Goal: Navigation & Orientation: Find specific page/section

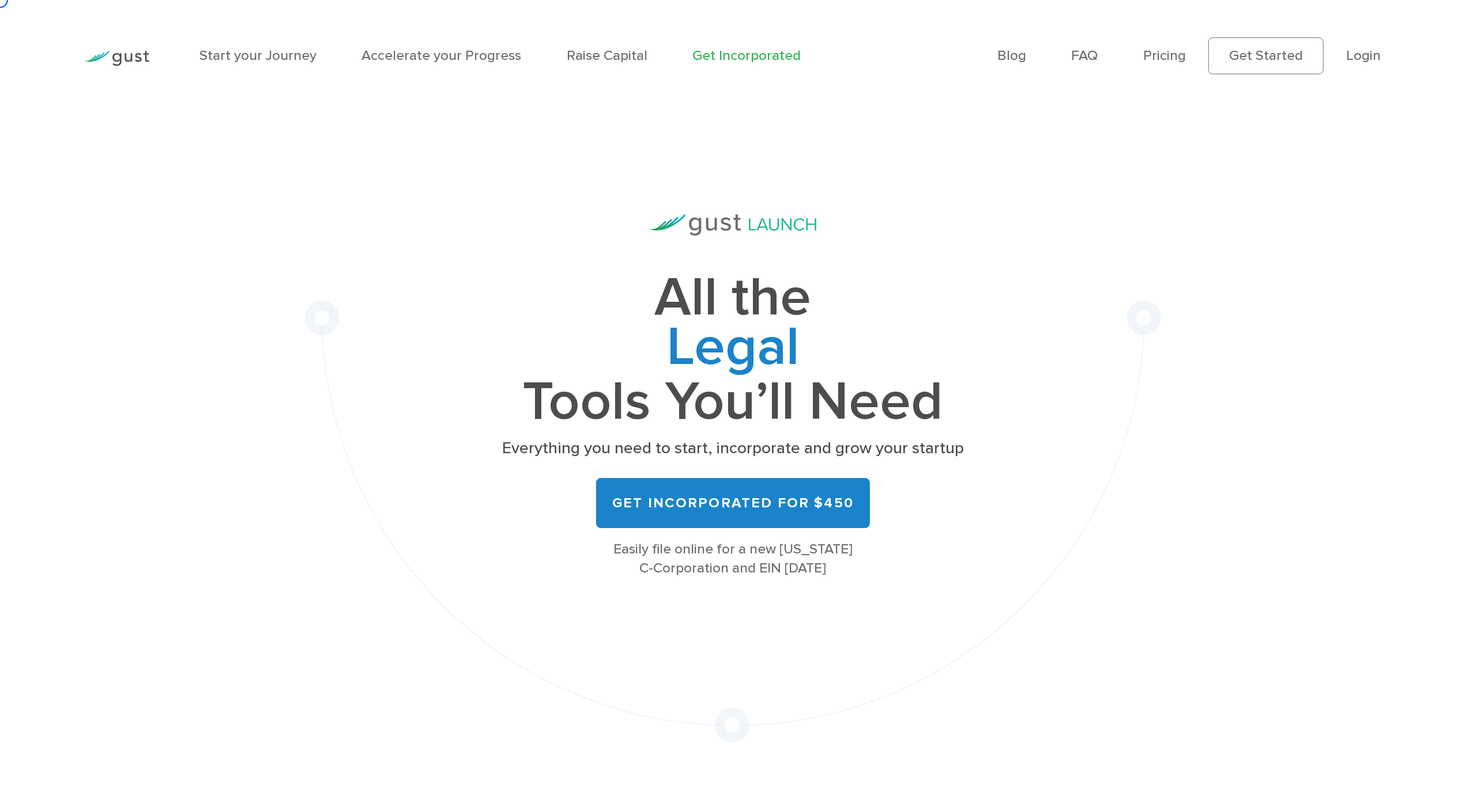
click at [75, 103] on div "Start your Journey Accelerate your Progress Raise Capital Get Incorporated Blog…" at bounding box center [732, 56] width 1319 height 112
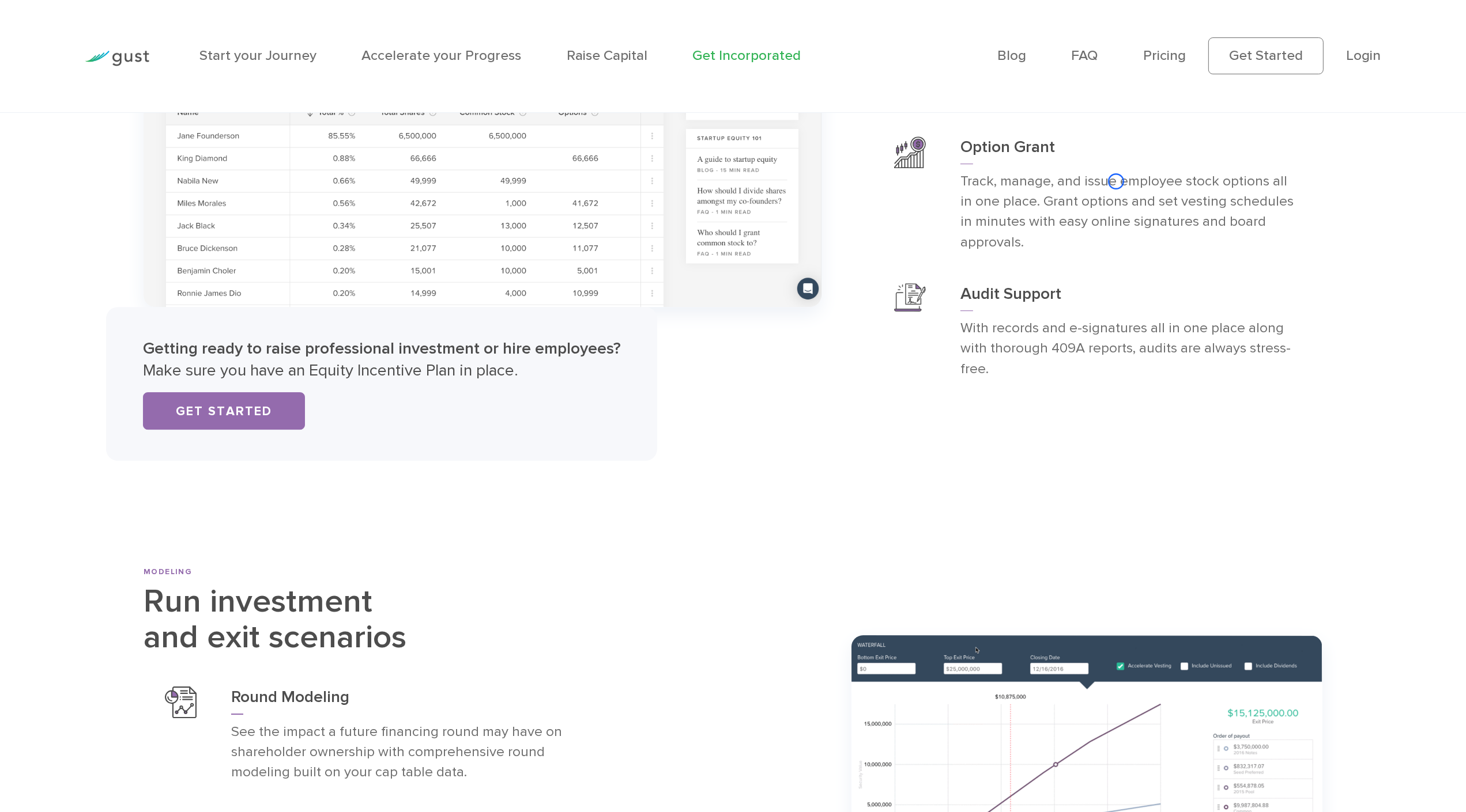
scroll to position [6080, 0]
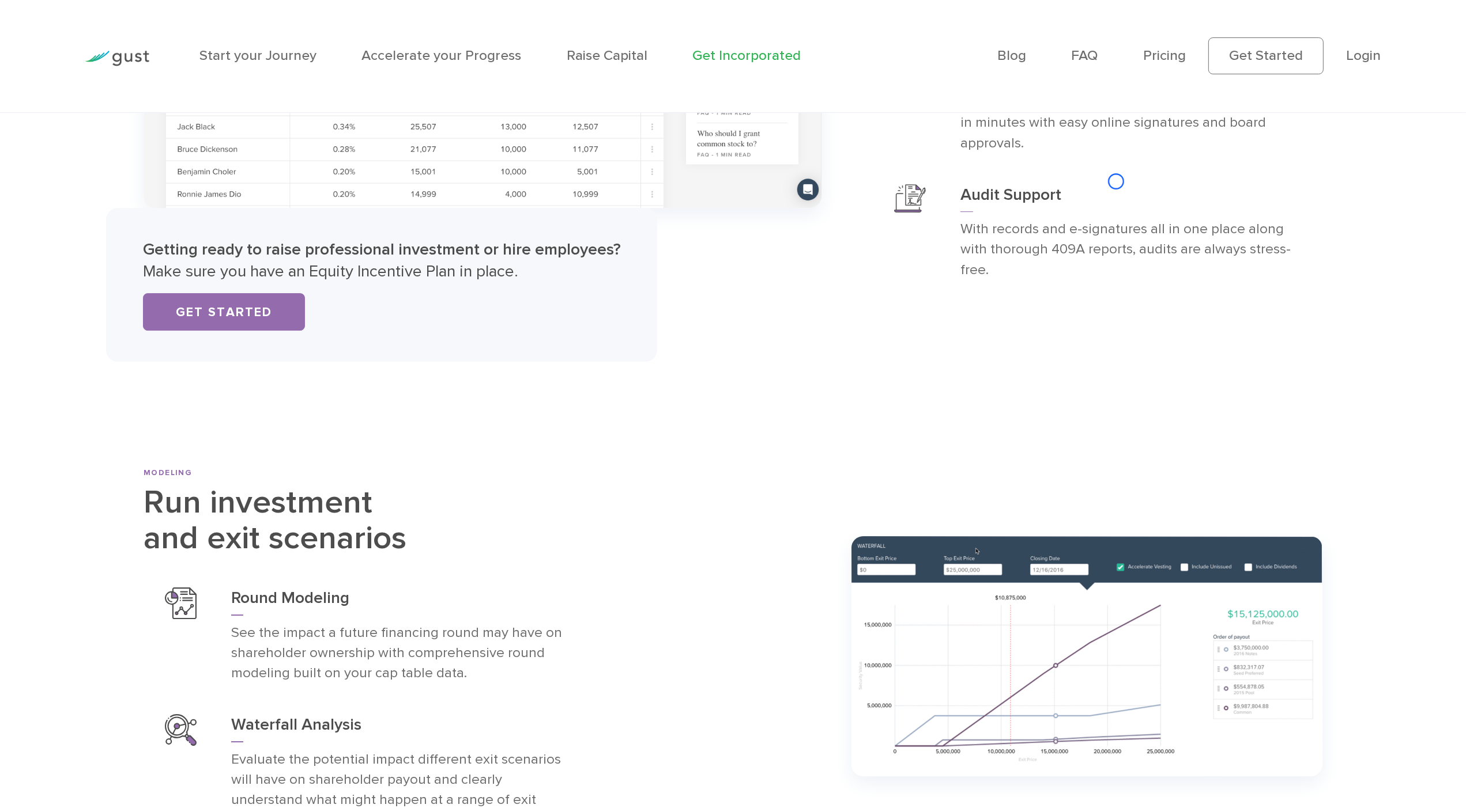
click at [75, 103] on div "Start your Journey Accelerate your Progress Raise Capital Get Incorporated Blog…" at bounding box center [732, 56] width 1319 height 112
click at [82, 104] on div "Start your Journey Accelerate your Progress Raise Capital Get Incorporated Blog…" at bounding box center [732, 56] width 1319 height 112
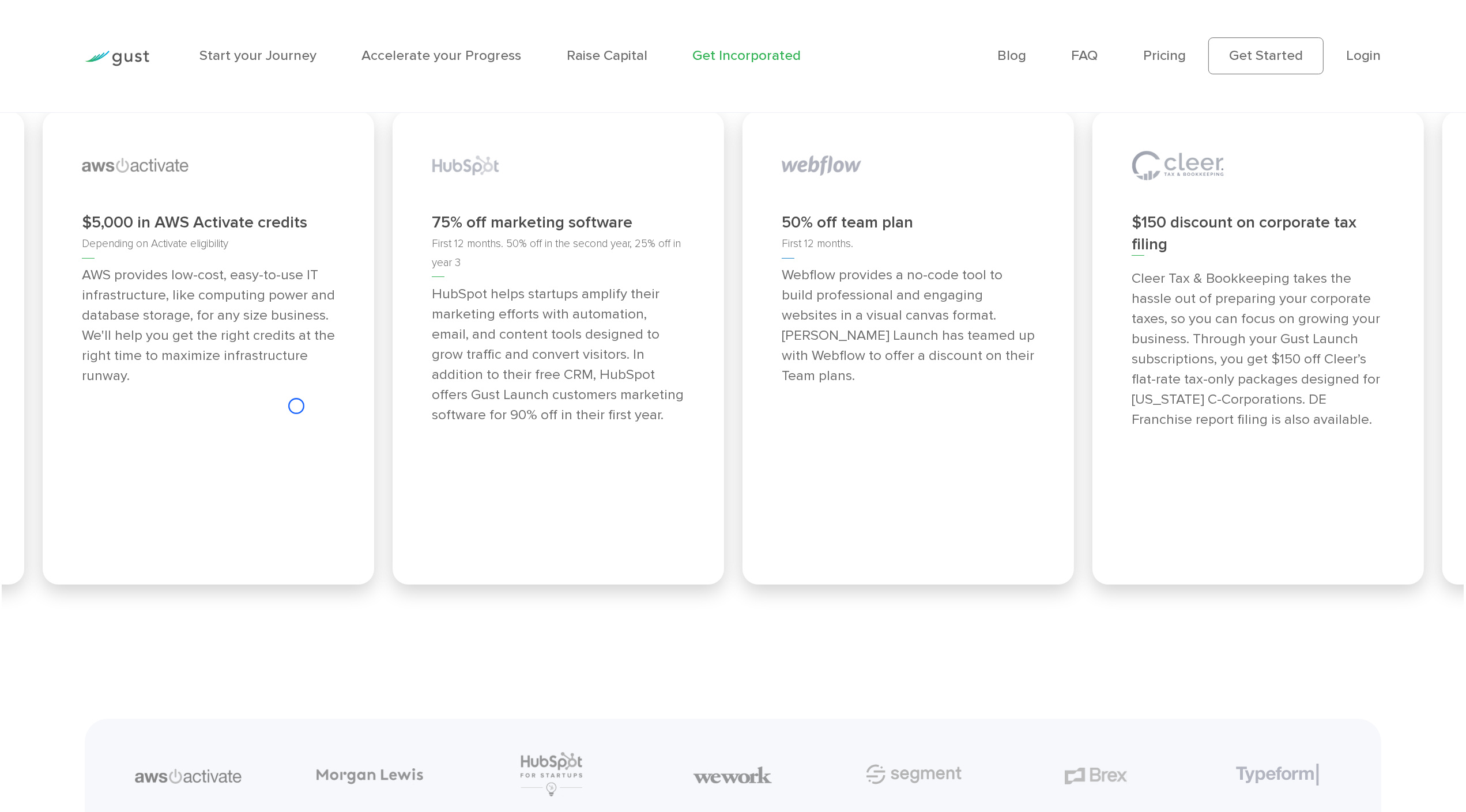
scroll to position [7061, 0]
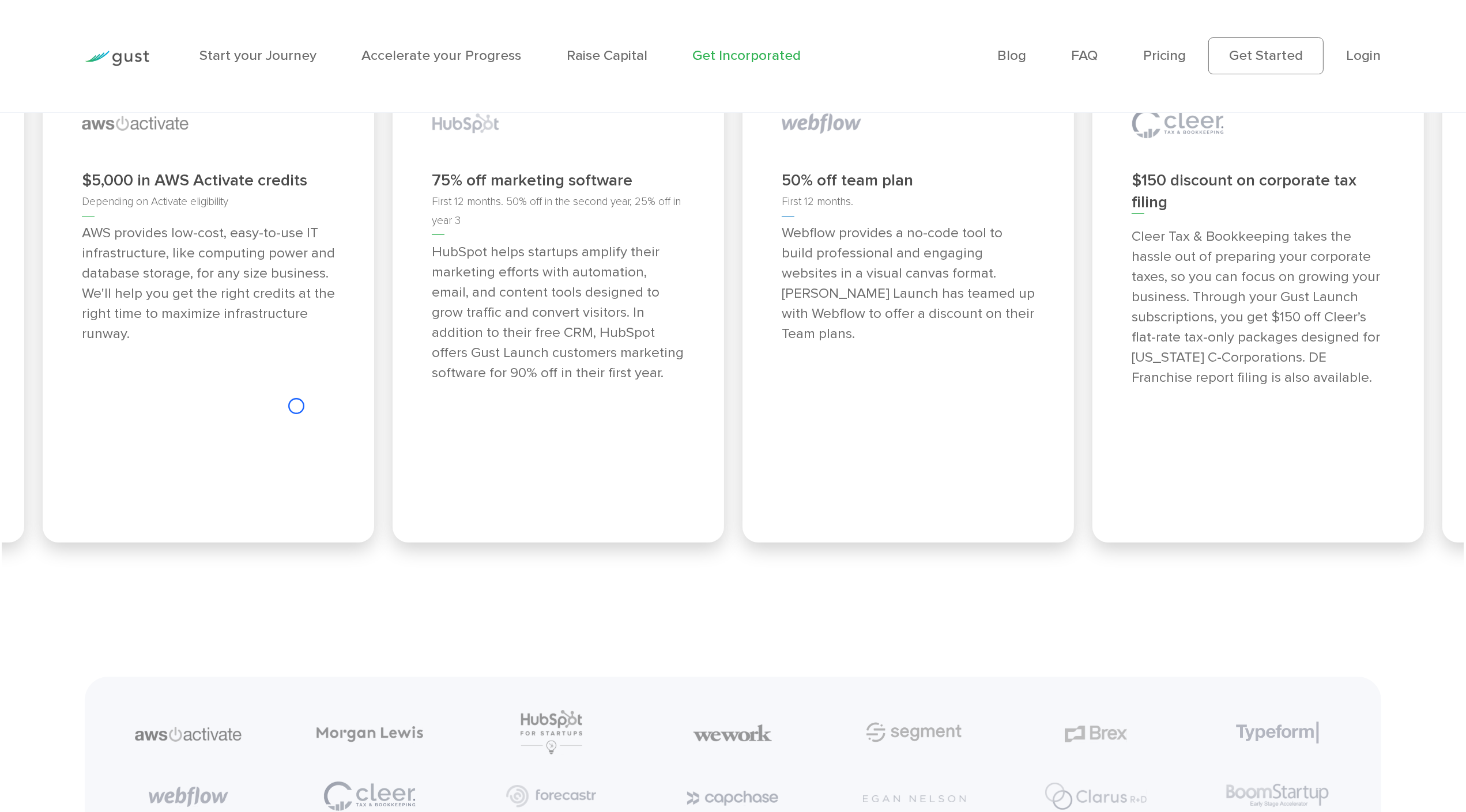
click at [82, 104] on div "Start your Journey Accelerate your Progress Raise Capital Get Incorporated Blog…" at bounding box center [732, 56] width 1319 height 112
click at [104, 76] on div at bounding box center [117, 56] width 88 height 67
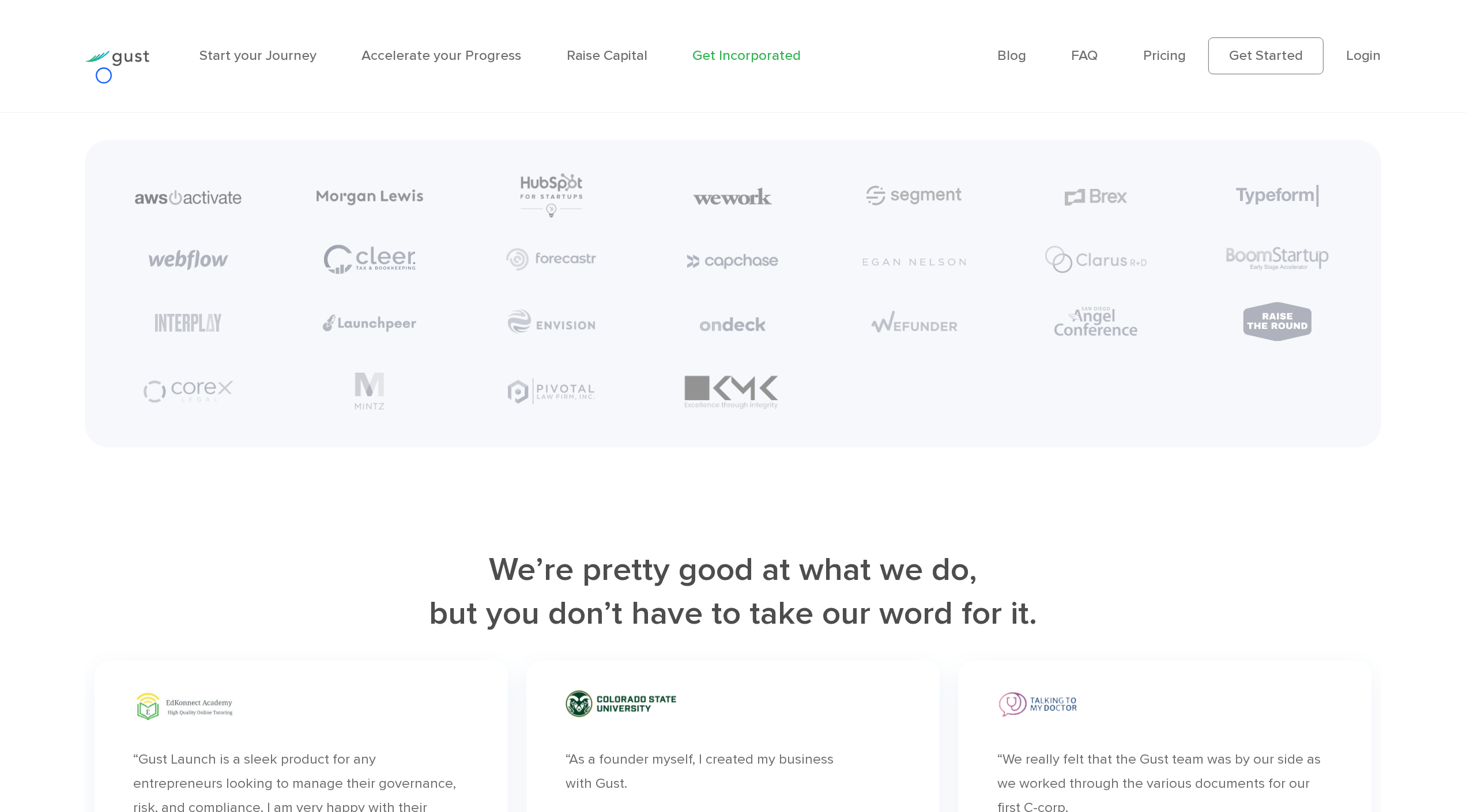
click at [104, 76] on div at bounding box center [117, 56] width 88 height 67
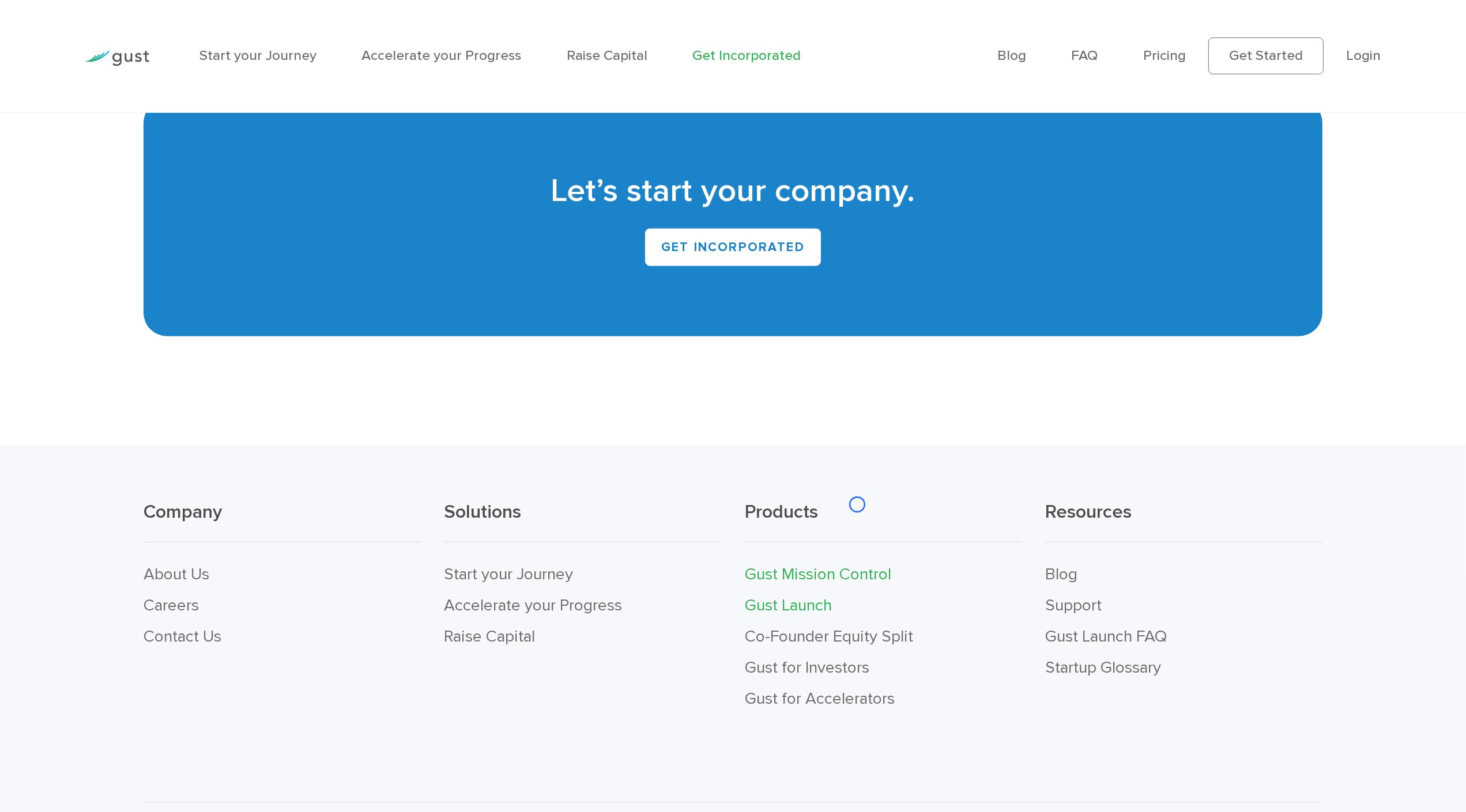
click at [857, 564] on link "Gust Mission Control" at bounding box center [817, 574] width 147 height 20
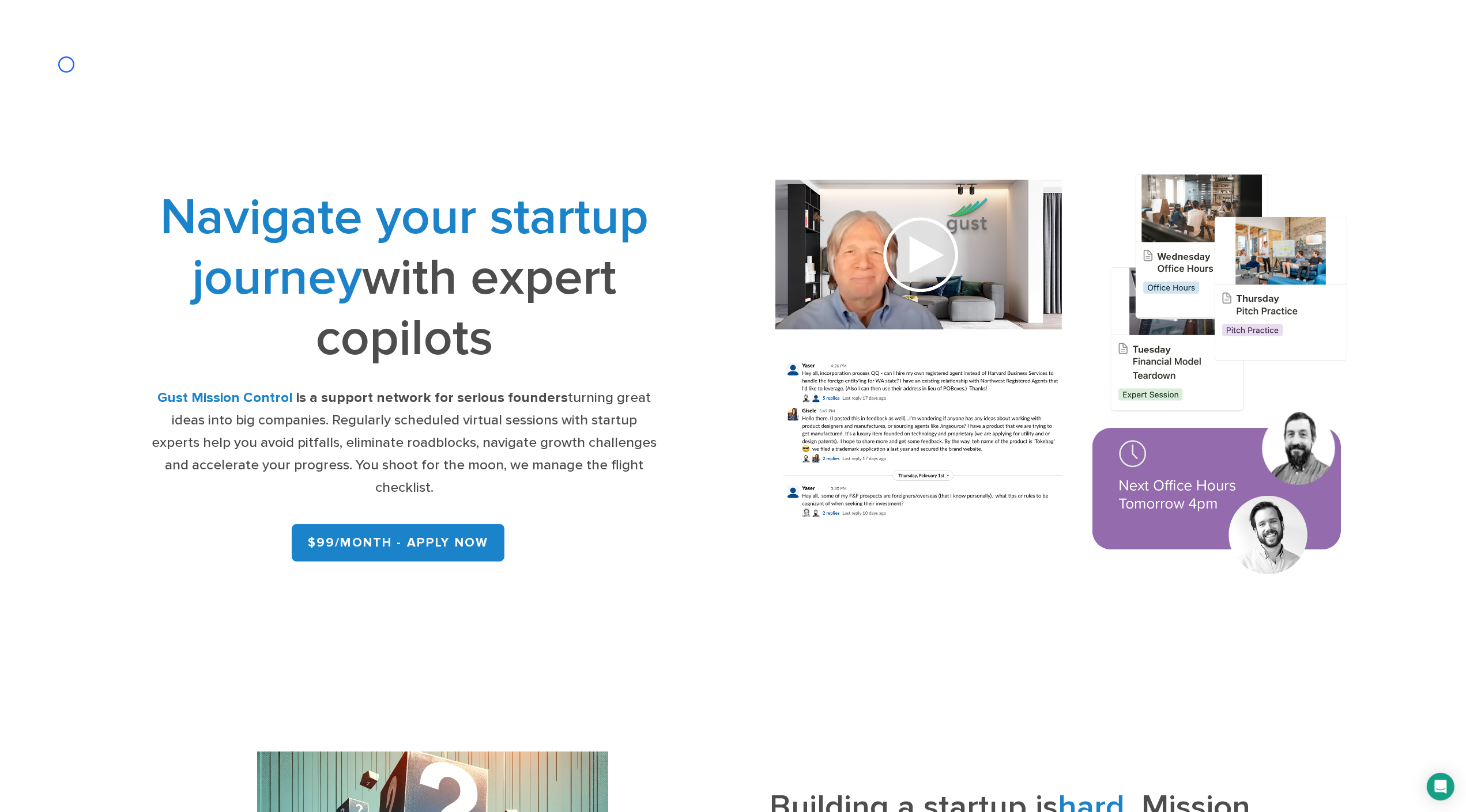
click at [66, 64] on div "Office Hours Expert Sessions Network Testimonials FAQ $99/month – Apply Now" at bounding box center [733, 56] width 1466 height 112
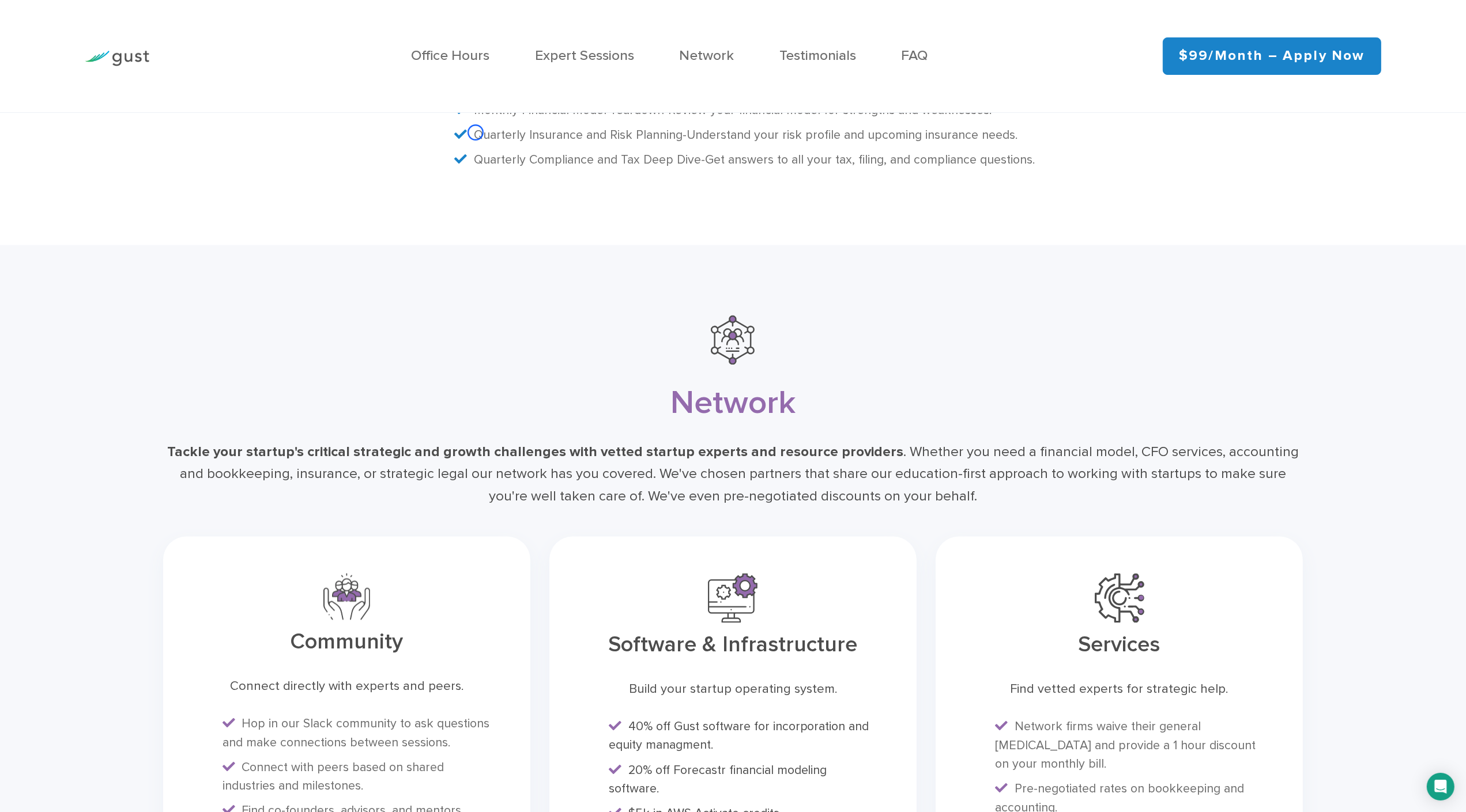
scroll to position [3551, 0]
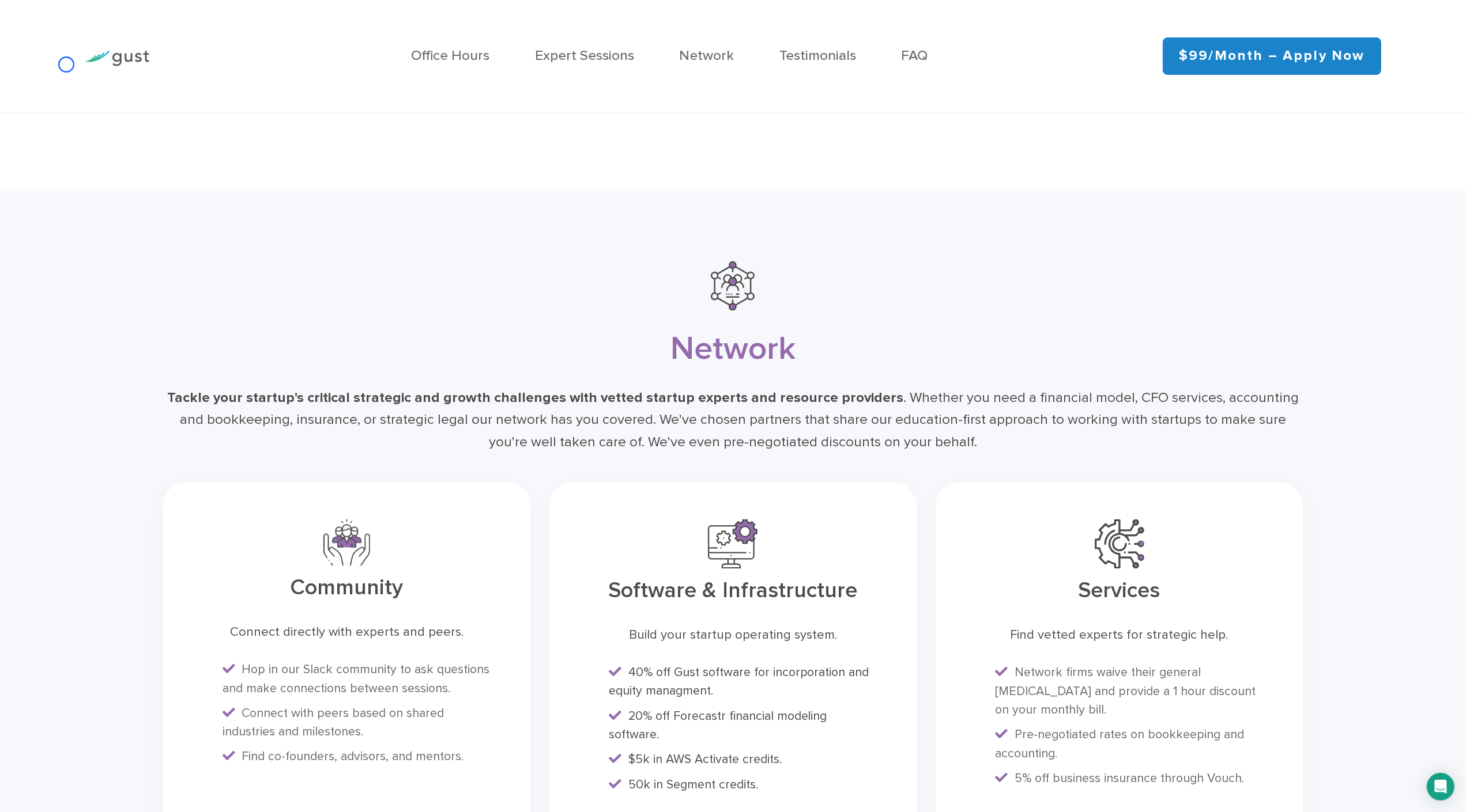
click at [66, 64] on div "Office Hours Expert Sessions Network Testimonials FAQ $99/month – Apply Now" at bounding box center [733, 56] width 1466 height 113
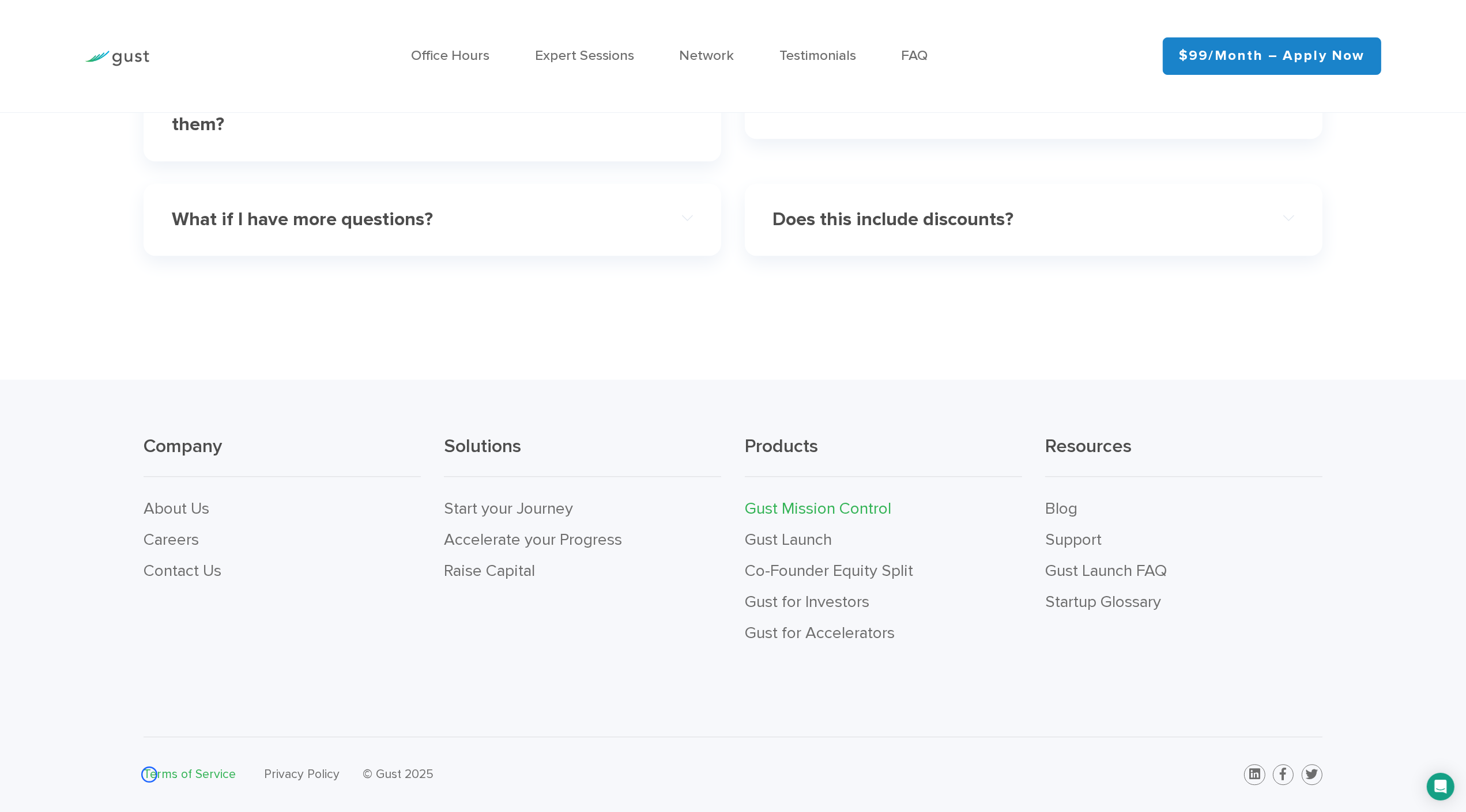
click at [150, 775] on link "Terms of Service" at bounding box center [189, 774] width 93 height 15
